Goal: Information Seeking & Learning: Understand process/instructions

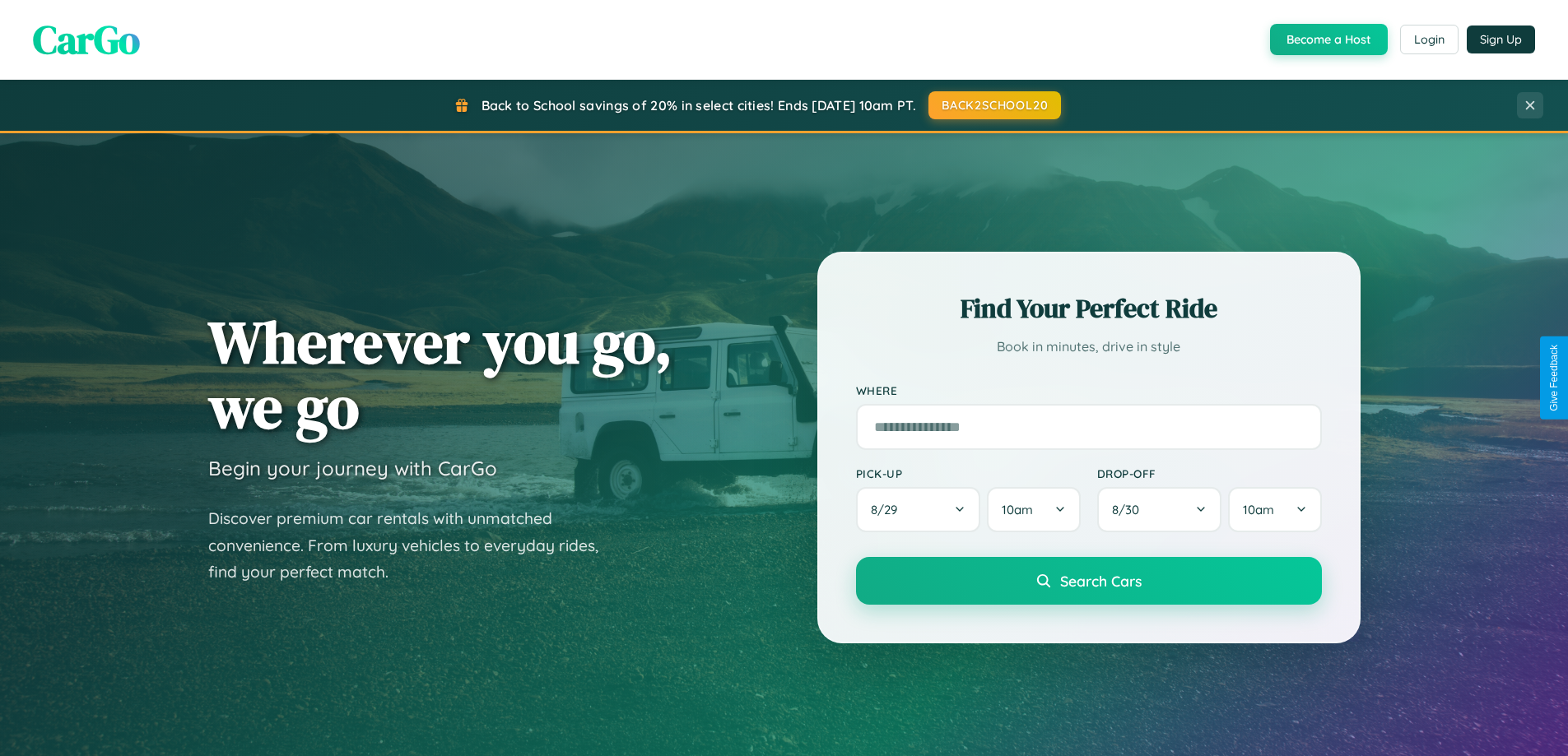
scroll to position [1133, 0]
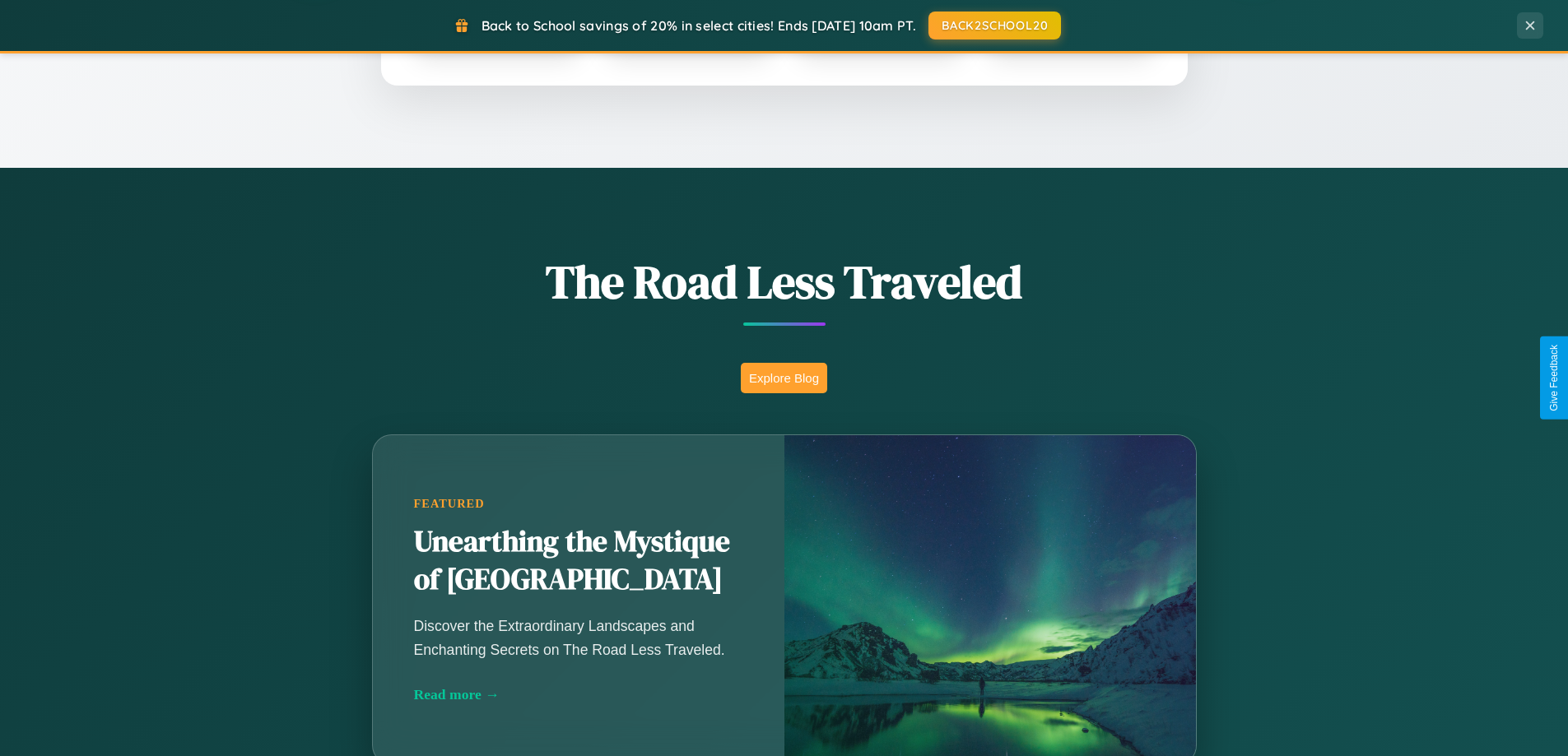
click at [784, 378] on button "Explore Blog" at bounding box center [784, 378] width 87 height 30
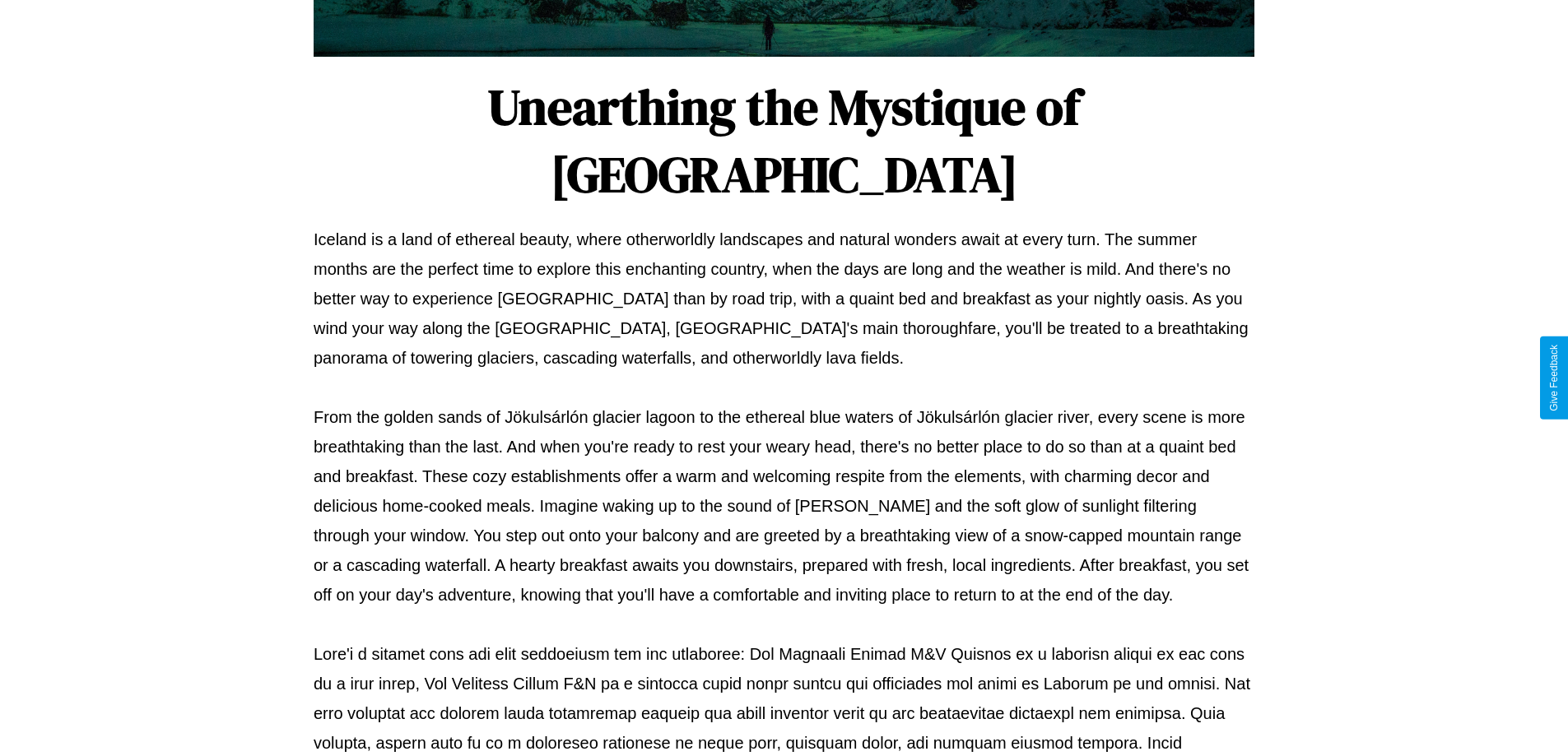
scroll to position [532, 0]
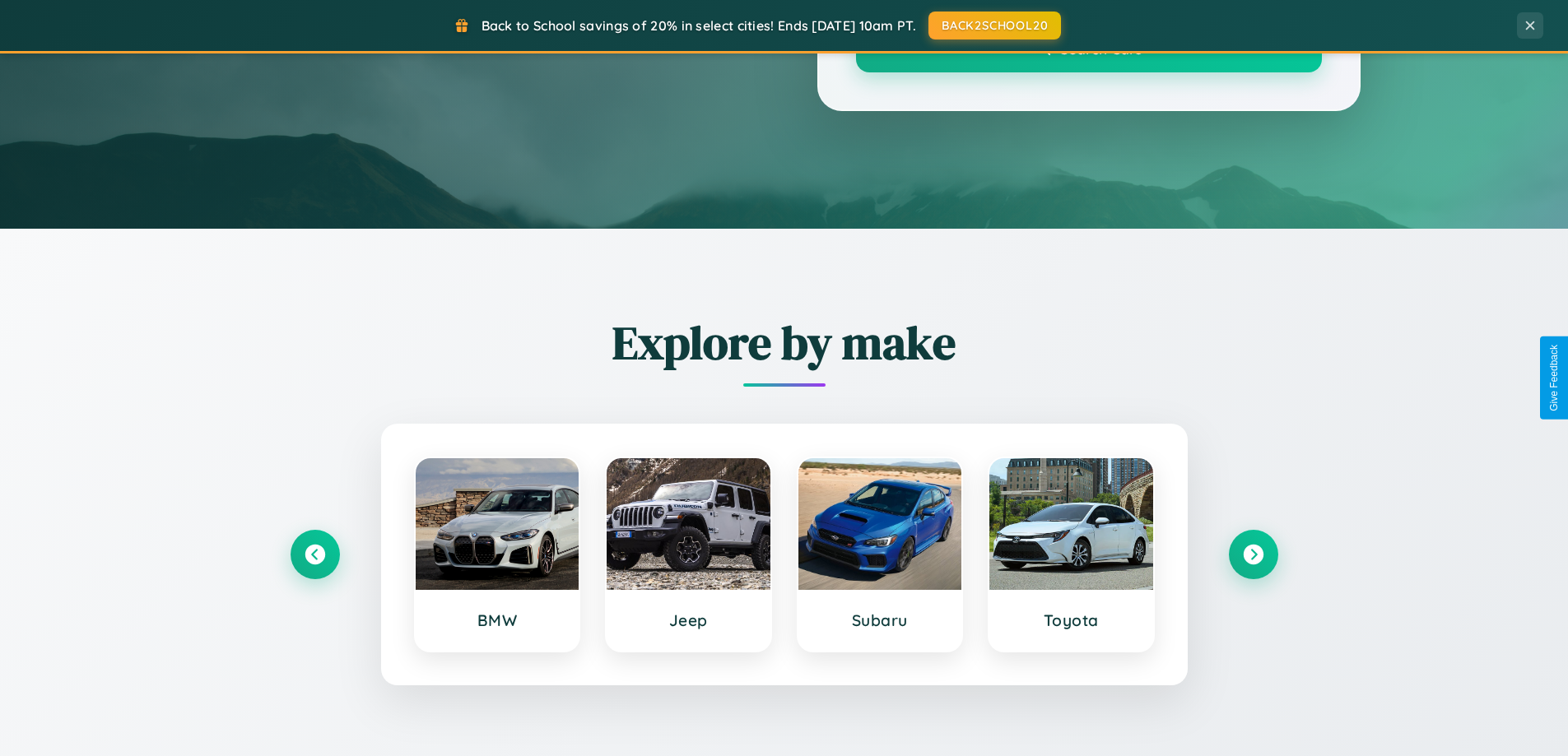
scroll to position [1133, 0]
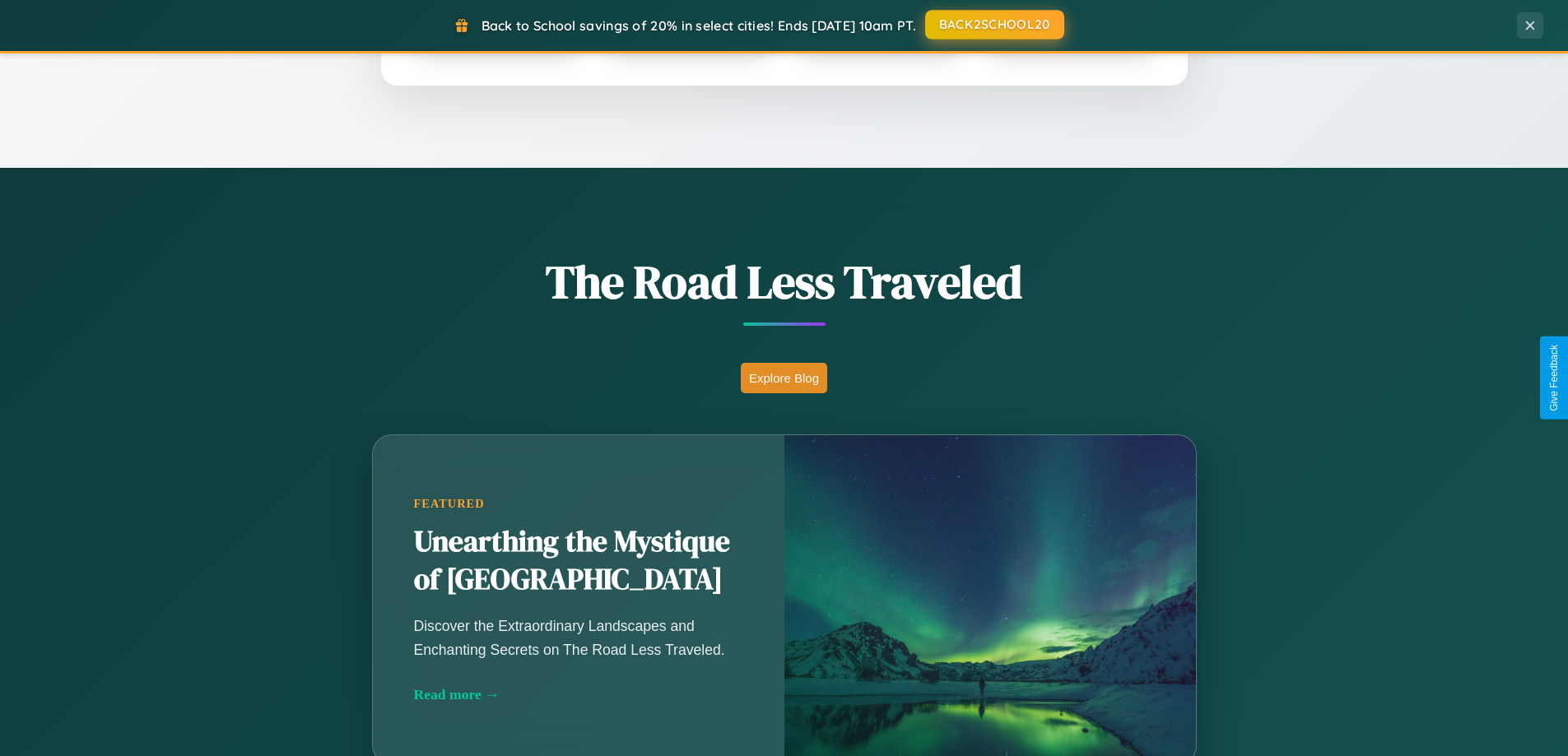
click at [993, 25] on button "BACK2SCHOOL20" at bounding box center [994, 24] width 139 height 30
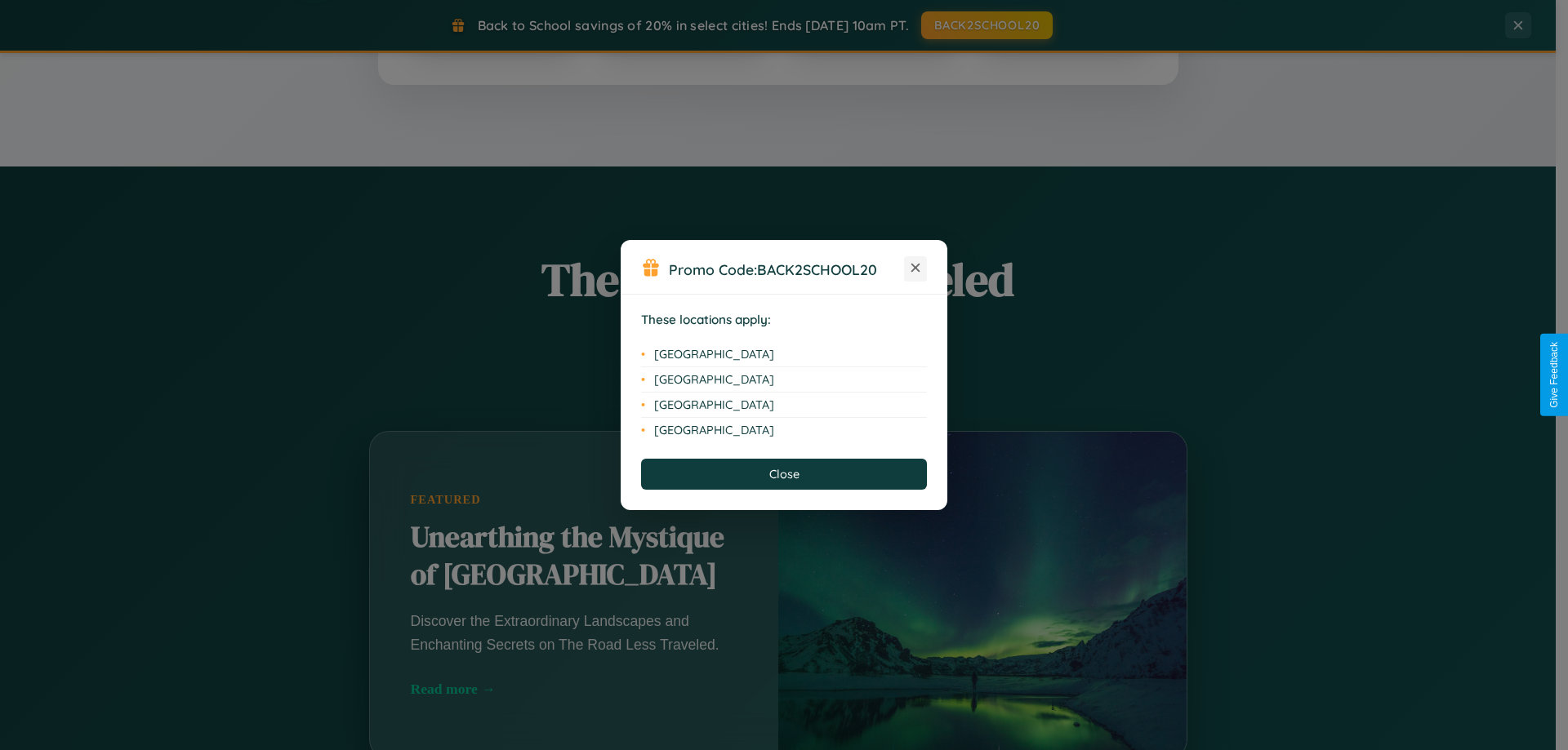
click at [915, 269] on icon at bounding box center [916, 268] width 9 height 9
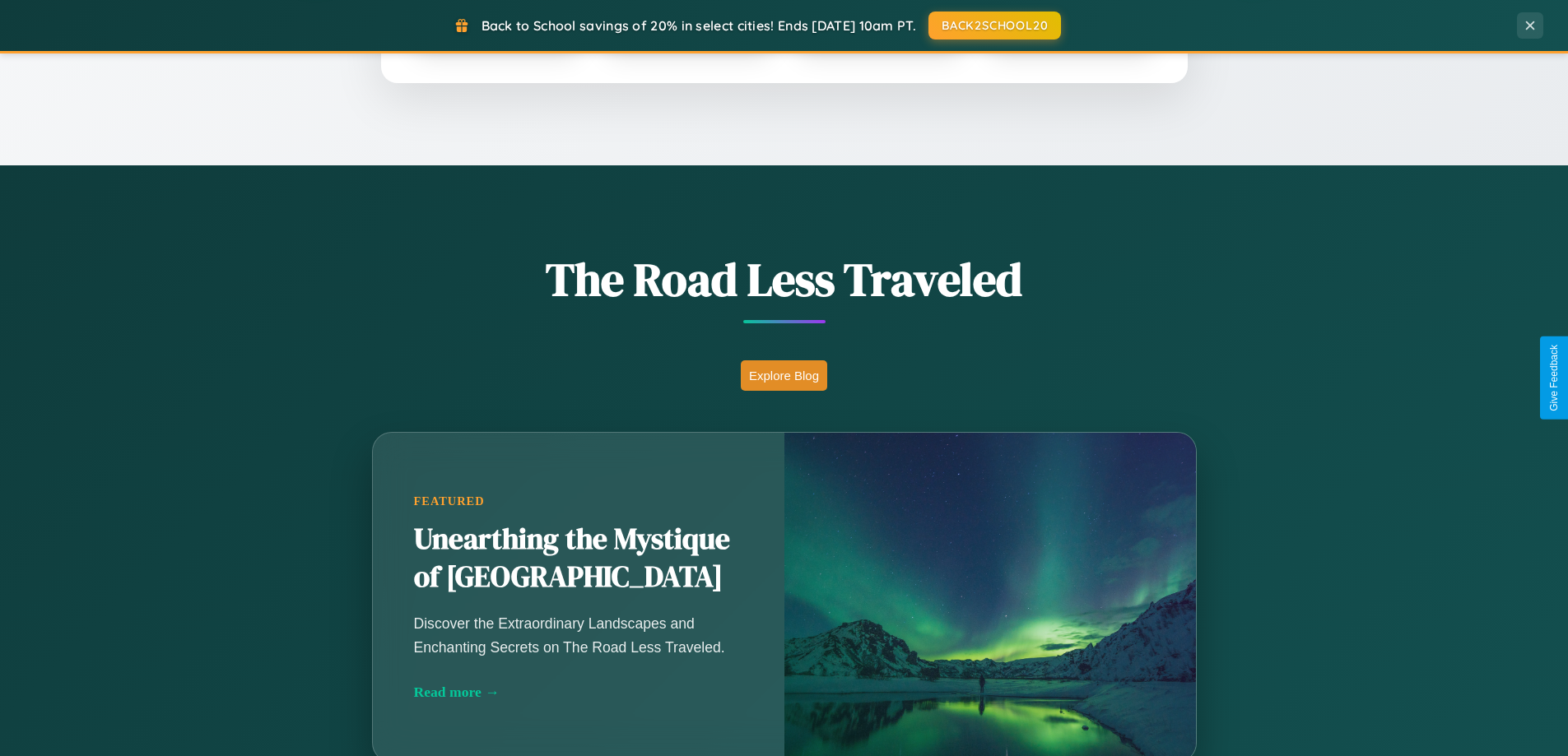
scroll to position [3167, 0]
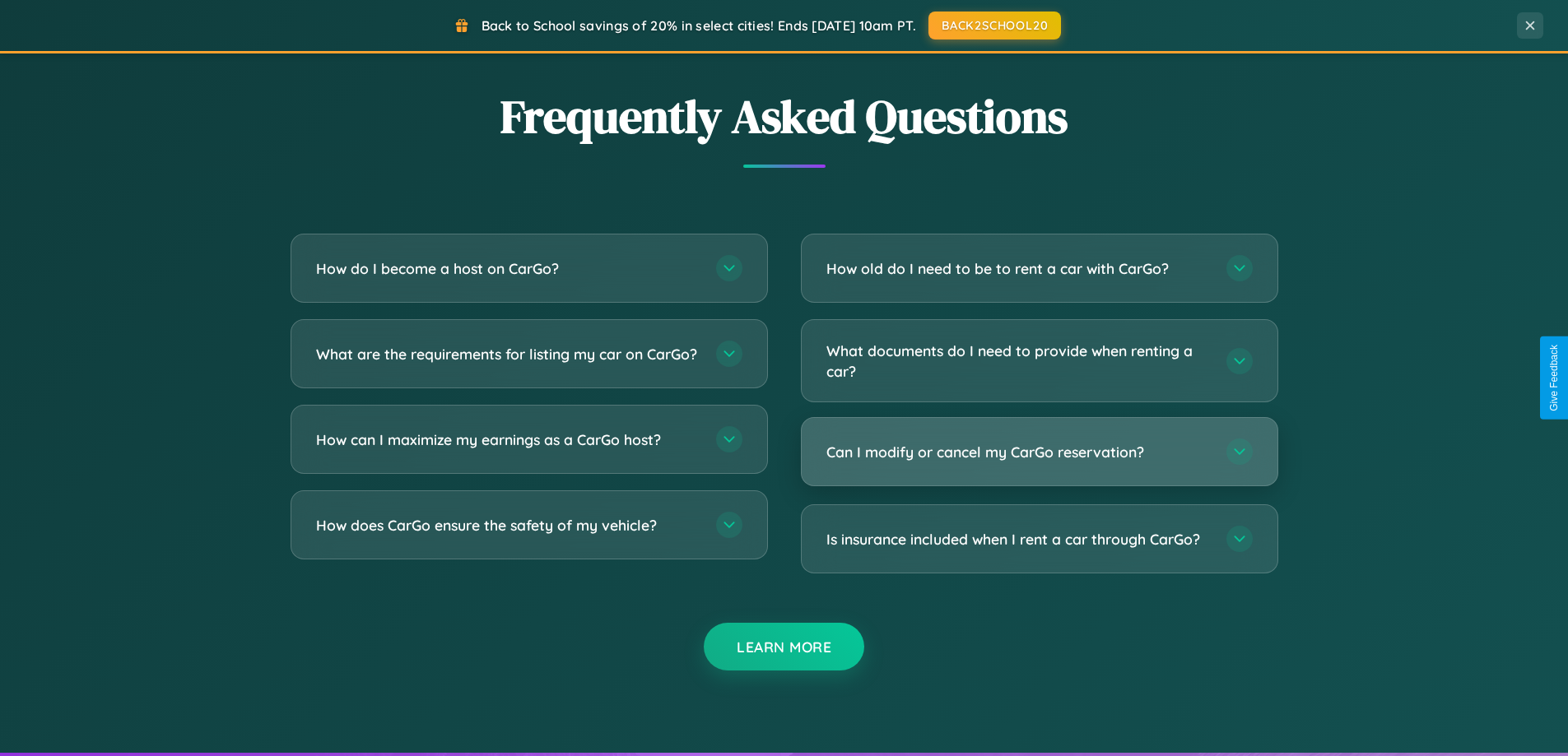
click at [1039, 452] on h3 "Can I modify or cancel my CarGo reservation?" at bounding box center [1018, 452] width 384 height 21
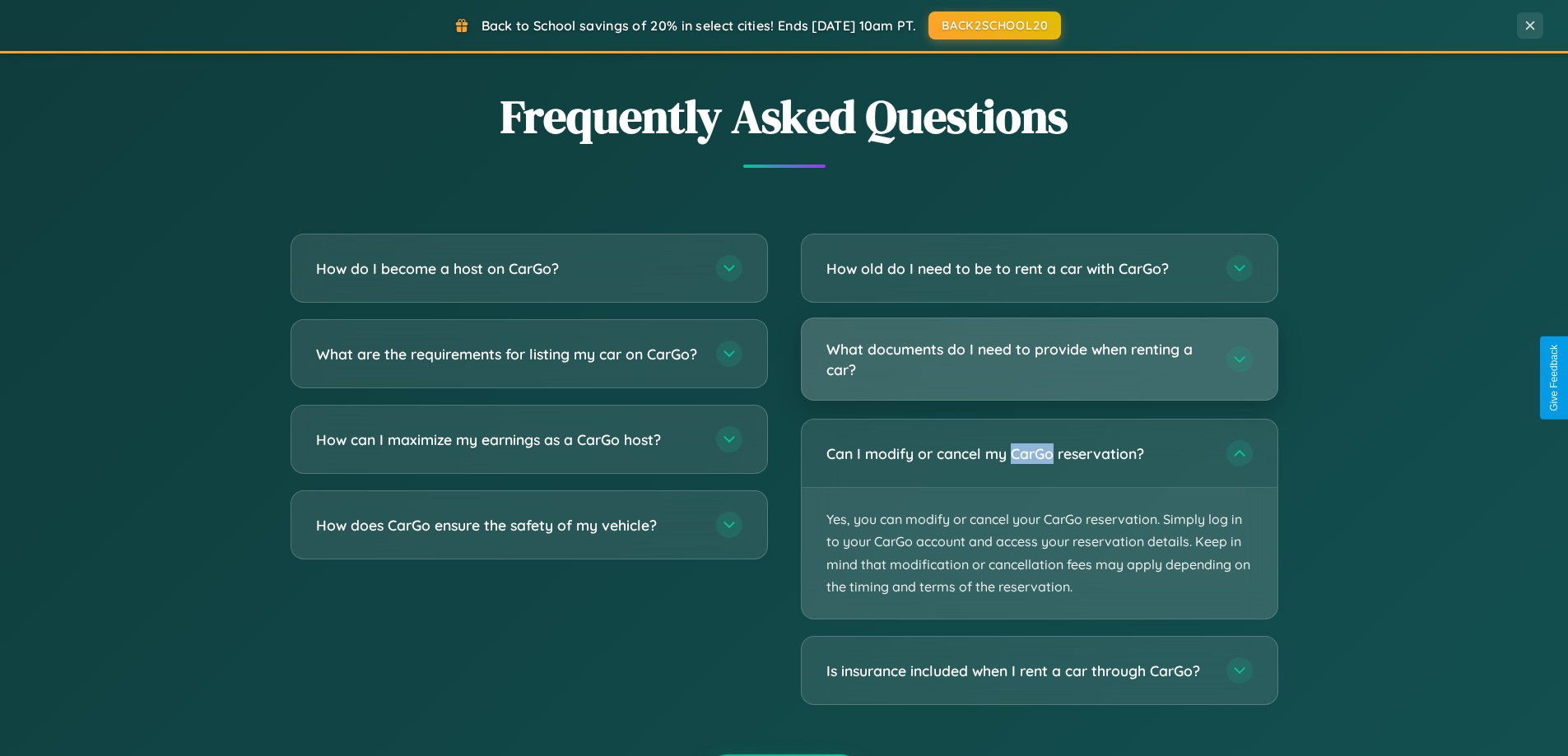
click at [1039, 360] on h3 "What documents do I need to provide when renting a car?" at bounding box center [1018, 359] width 384 height 40
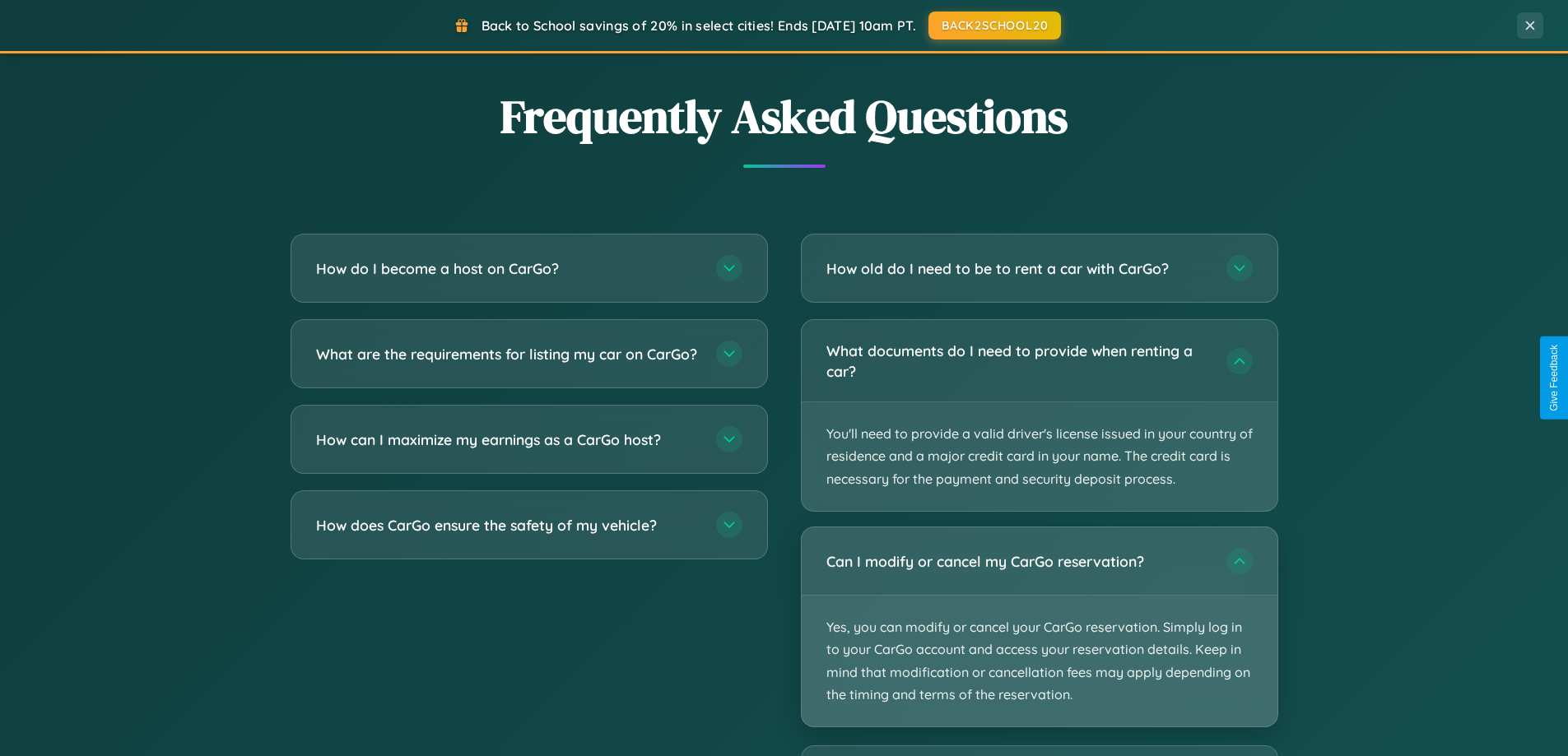
click at [1039, 627] on p "Yes, you can modify or cancel your CarGo reservation. Simply log in to your Car…" at bounding box center [1040, 661] width 476 height 131
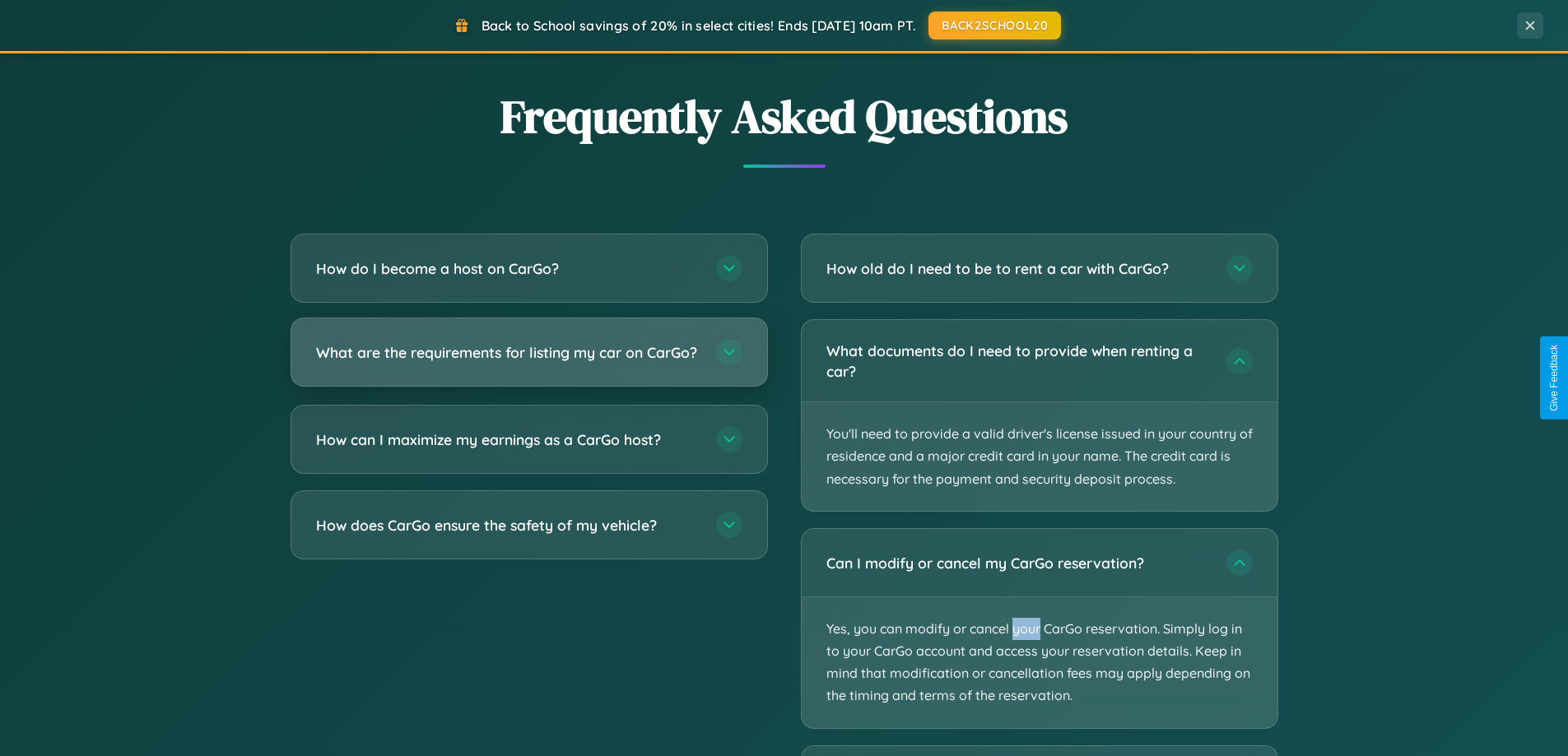
click at [529, 360] on h3 "What are the requirements for listing my car on CarGo?" at bounding box center [507, 353] width 384 height 21
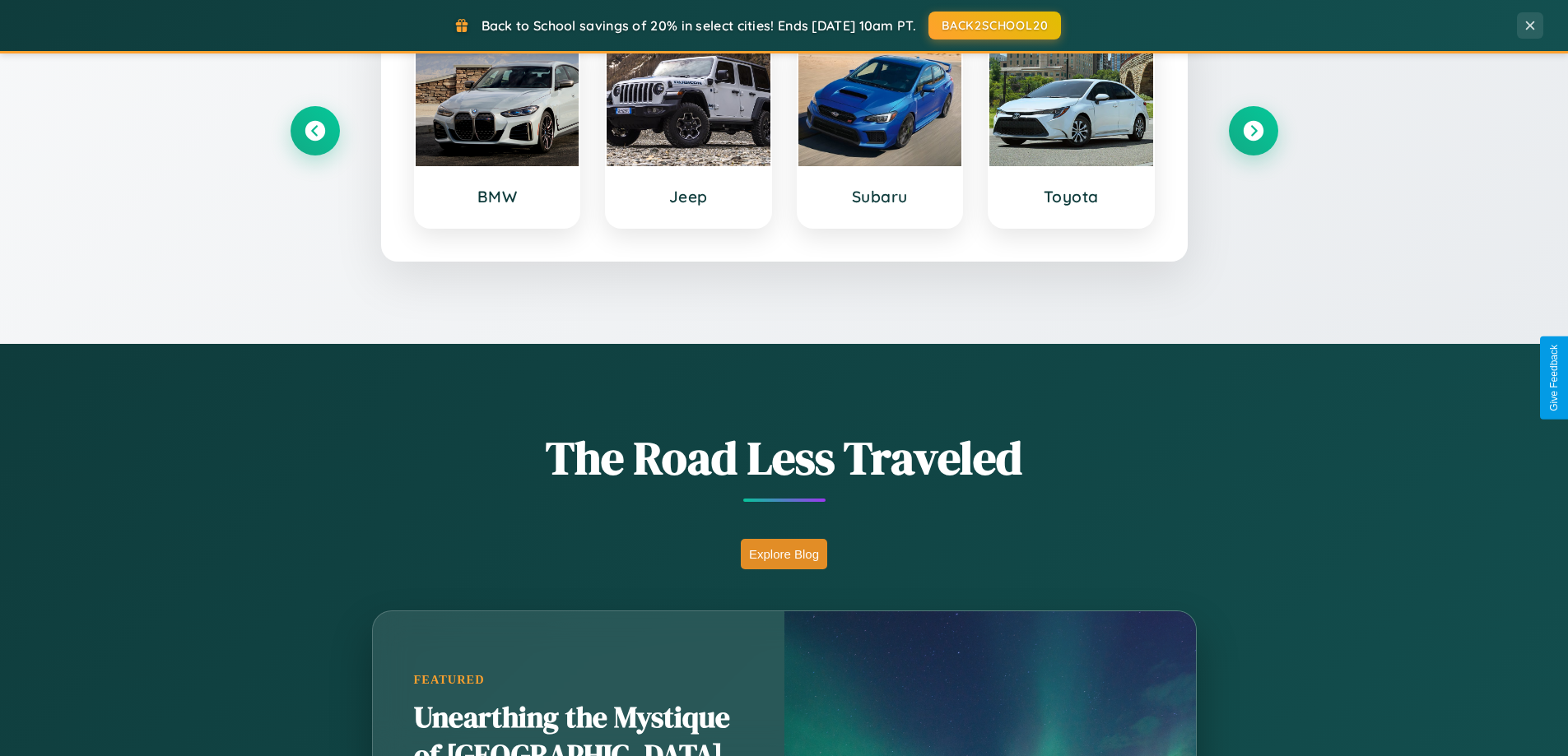
scroll to position [0, 0]
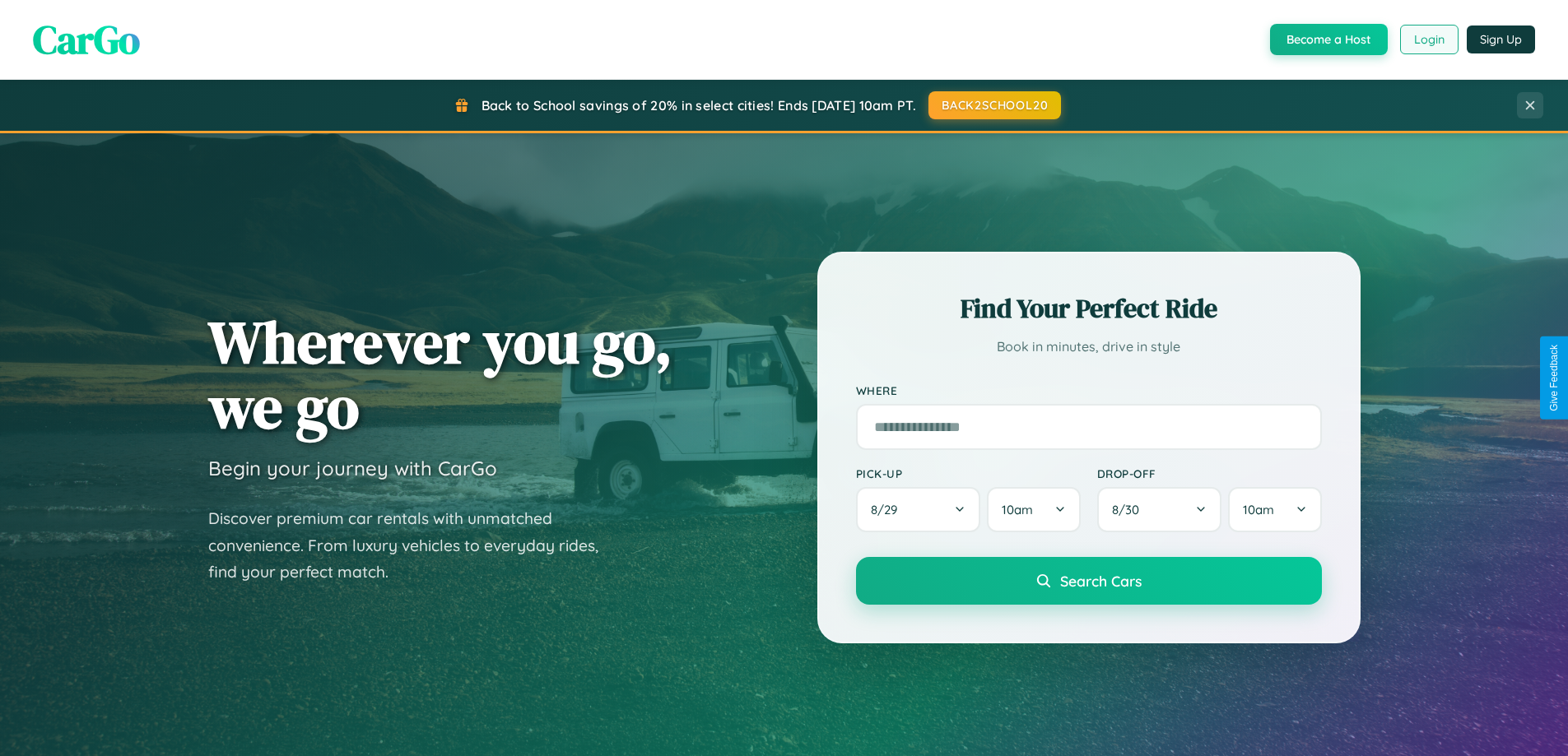
click at [1428, 39] on button "Login" at bounding box center [1429, 39] width 58 height 30
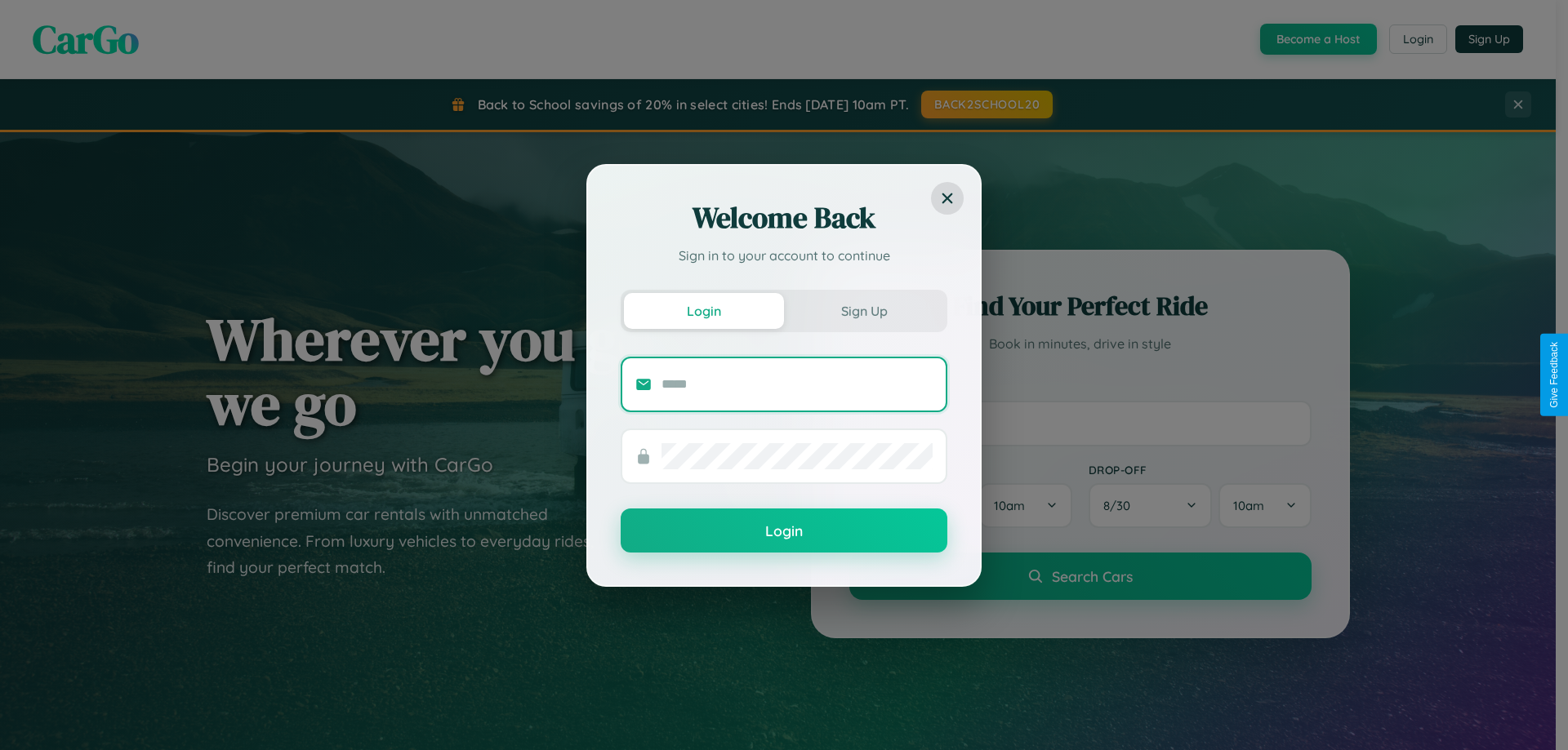
click at [797, 383] on input "text" at bounding box center [796, 384] width 271 height 26
type input "**********"
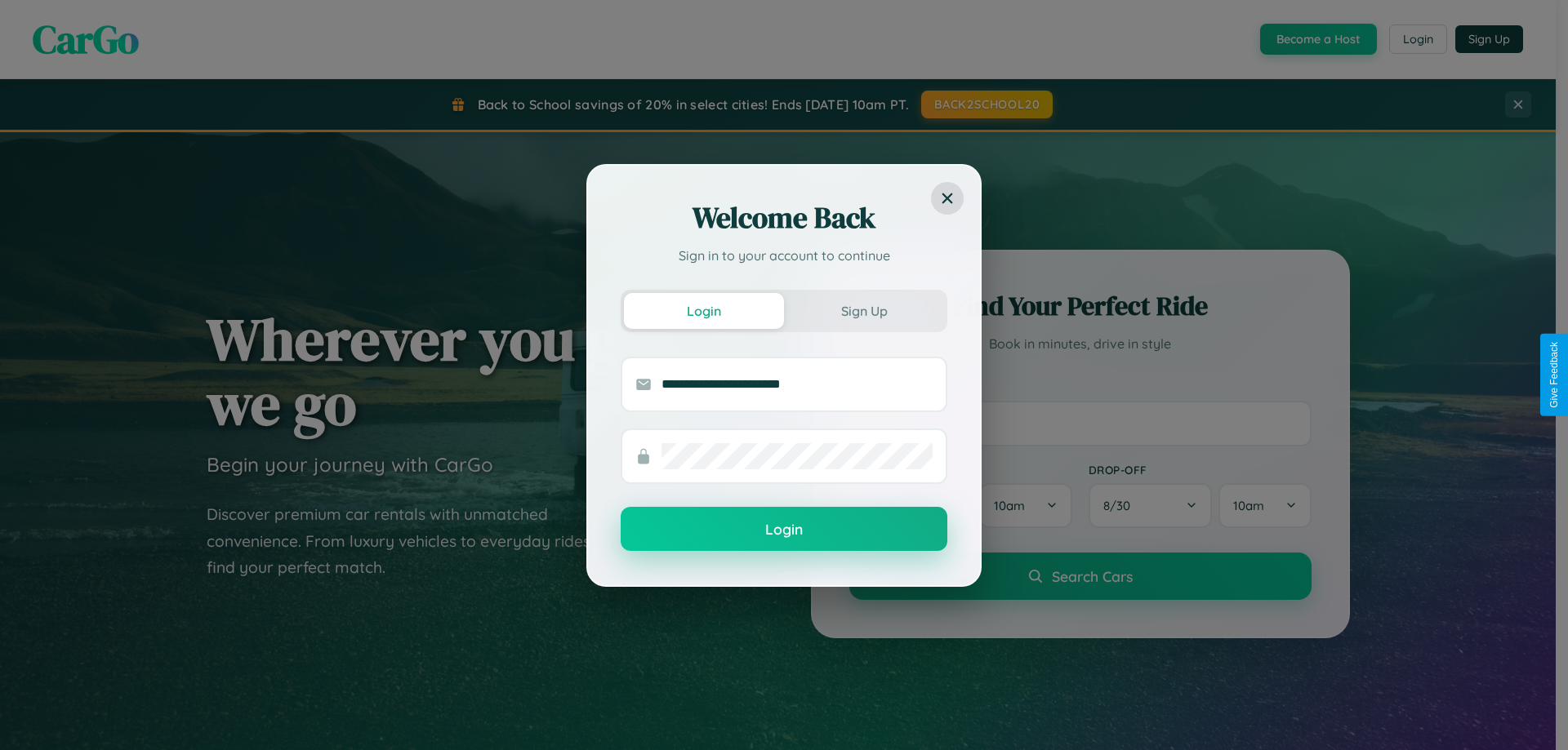
click at [784, 530] on button "Login" at bounding box center [784, 529] width 327 height 44
